Goal: Transaction & Acquisition: Subscribe to service/newsletter

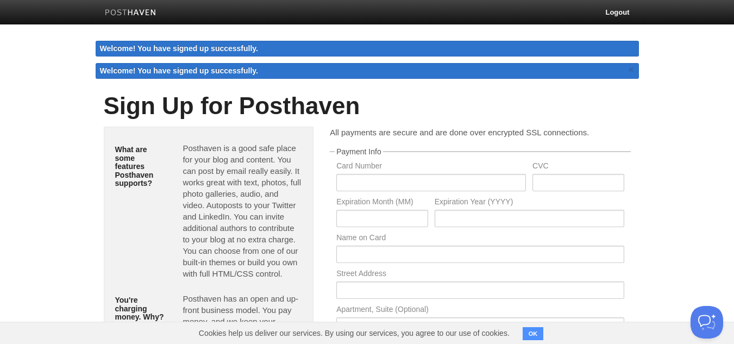
click at [132, 13] on img at bounding box center [131, 13] width 52 height 8
